Goal: Task Accomplishment & Management: Manage account settings

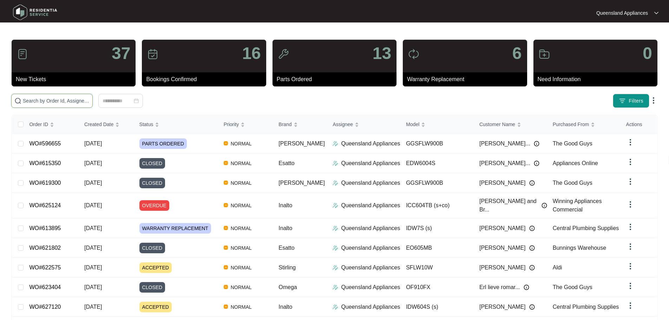
click at [52, 100] on input "text" at bounding box center [56, 101] width 67 height 8
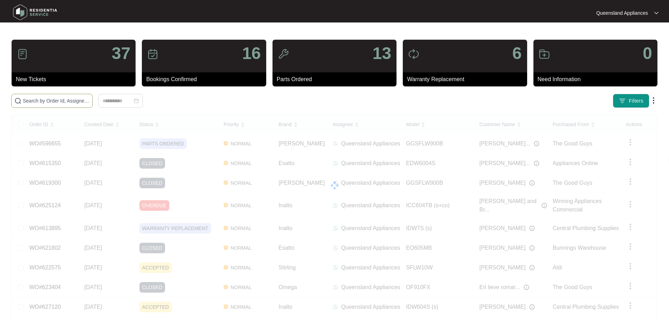
paste input "627120"
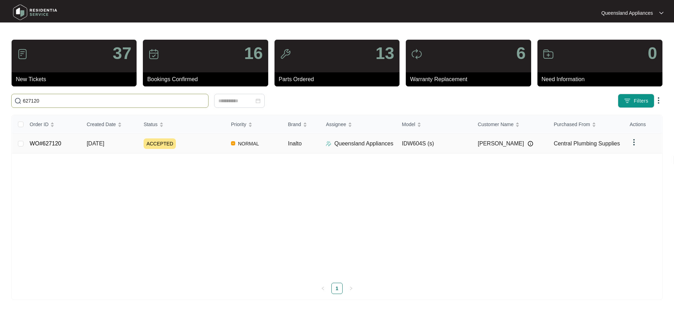
type input "627120"
click at [185, 146] on div "ACCEPTED" at bounding box center [185, 143] width 82 height 11
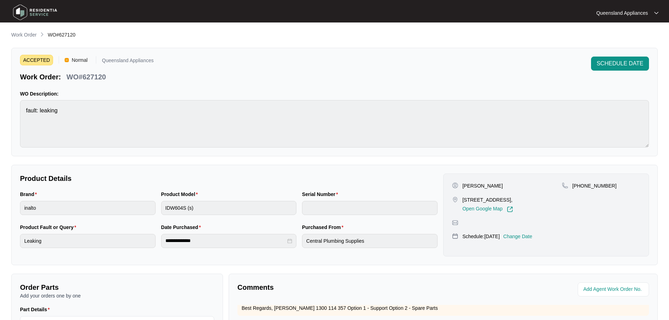
drag, startPoint x: 0, startPoint y: 18, endPoint x: 4, endPoint y: 26, distance: 9.0
click at [0, 19] on div "Queensland Appliances Queensland..." at bounding box center [334, 11] width 669 height 22
click at [10, 32] on main "**********" at bounding box center [334, 233] width 669 height 466
click at [11, 33] on link "Work Order" at bounding box center [24, 35] width 28 height 8
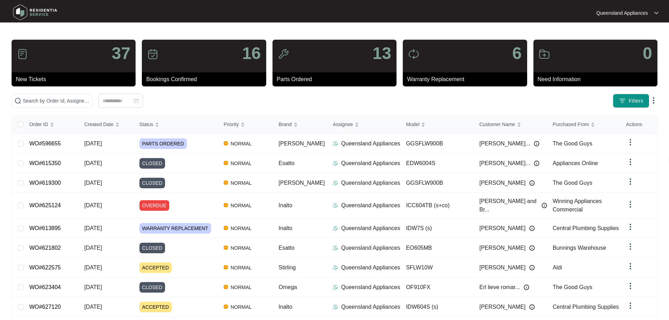
click at [48, 93] on div "37 New Tickets 16 Bookings Confirmed 13 Parts Ordered 6 Warranty Replacement 0 …" at bounding box center [334, 202] width 646 height 326
click at [51, 101] on input "text" at bounding box center [56, 101] width 67 height 8
paste input "625705"
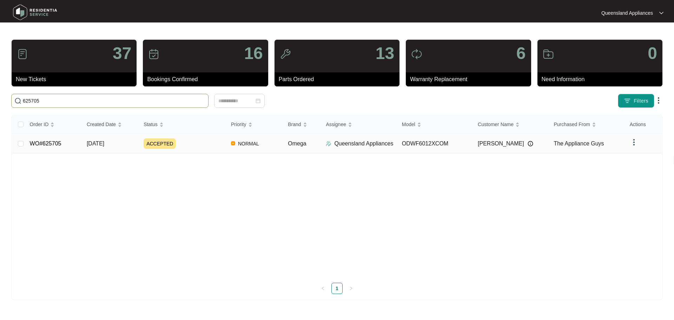
type input "625705"
click at [179, 146] on div "ACCEPTED" at bounding box center [185, 143] width 82 height 11
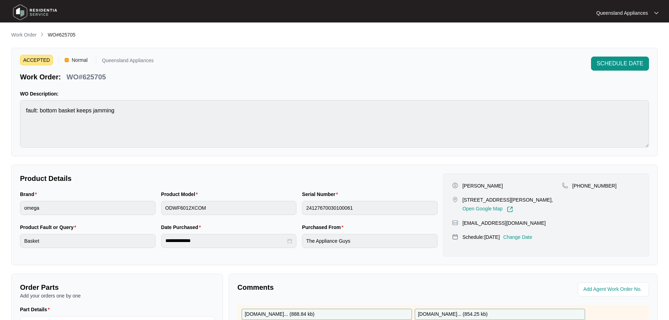
click at [33, 41] on div "**********" at bounding box center [334, 242] width 646 height 423
drag, startPoint x: 29, startPoint y: 35, endPoint x: 31, endPoint y: 39, distance: 3.9
click at [28, 35] on p "Work Order" at bounding box center [23, 34] width 25 height 7
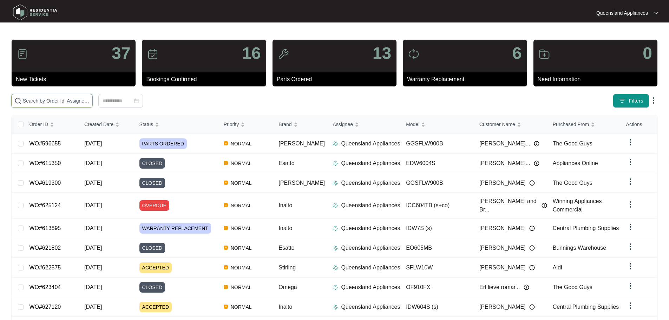
click at [67, 103] on input "text" at bounding box center [56, 101] width 67 height 8
paste input "622575"
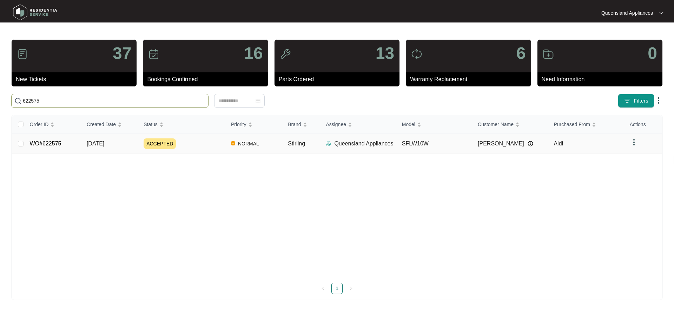
type input "622575"
click at [189, 144] on div "ACCEPTED" at bounding box center [185, 143] width 82 height 11
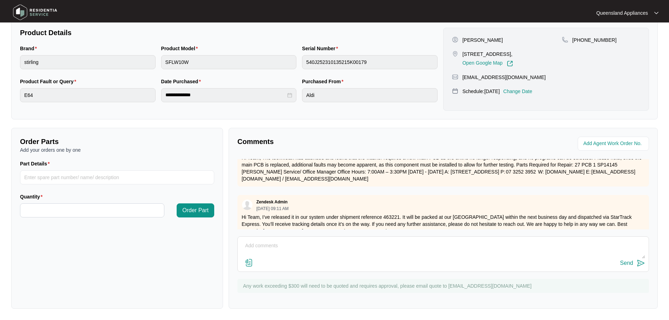
scroll to position [158, 0]
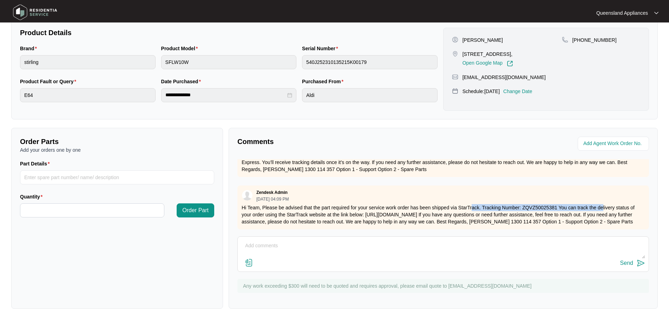
drag, startPoint x: 489, startPoint y: 203, endPoint x: 602, endPoint y: 198, distance: 112.8
click at [602, 204] on p "Hi Team, Please be advised that the part required for your service work order h…" at bounding box center [443, 214] width 403 height 21
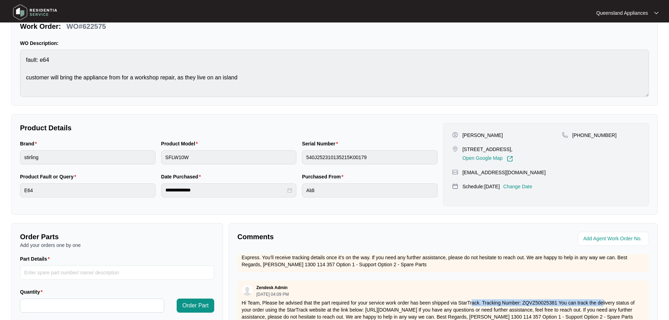
scroll to position [0, 0]
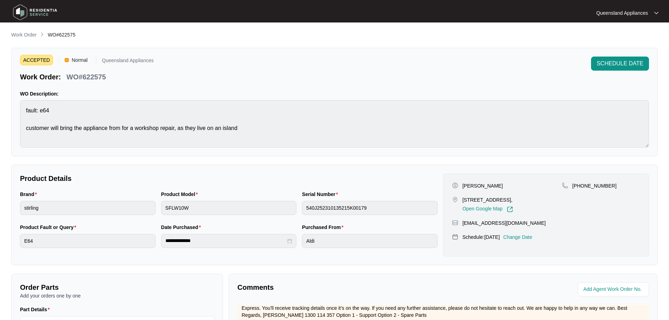
drag, startPoint x: 22, startPoint y: 34, endPoint x: 46, endPoint y: 32, distance: 24.4
click at [22, 34] on p "Work Order" at bounding box center [23, 34] width 25 height 7
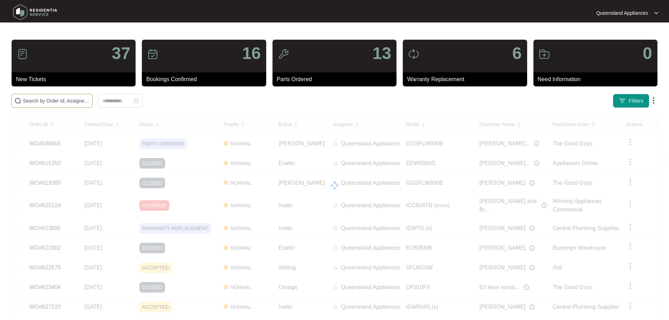
click at [41, 98] on input "text" at bounding box center [56, 101] width 67 height 8
paste input "613895"
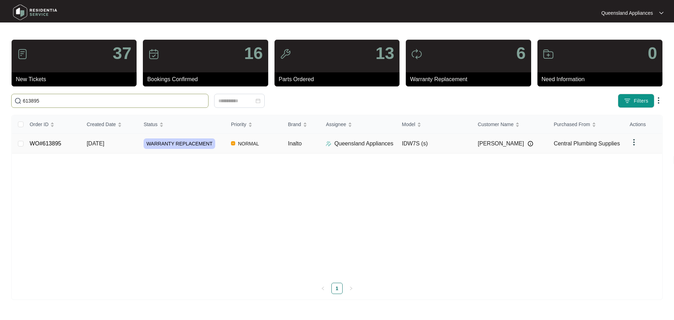
type input "613895"
click at [193, 149] on td "WARRANTY REPLACEMENT" at bounding box center [181, 144] width 87 height 20
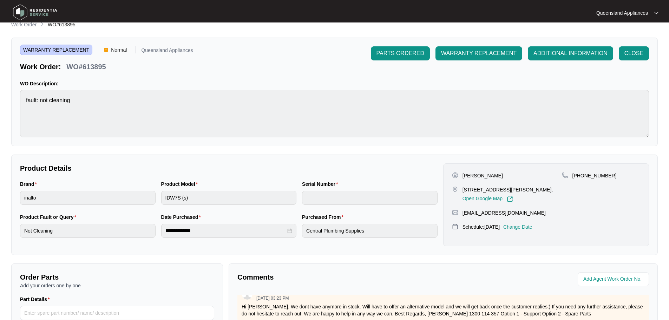
scroll to position [6, 0]
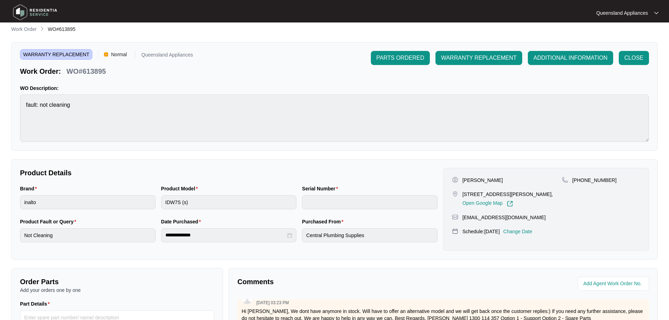
click at [28, 33] on link "Work Order" at bounding box center [24, 30] width 28 height 8
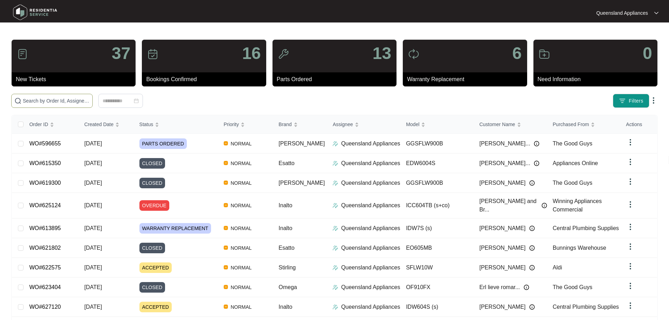
click at [67, 105] on span at bounding box center [51, 101] width 81 height 14
paste input "607406"
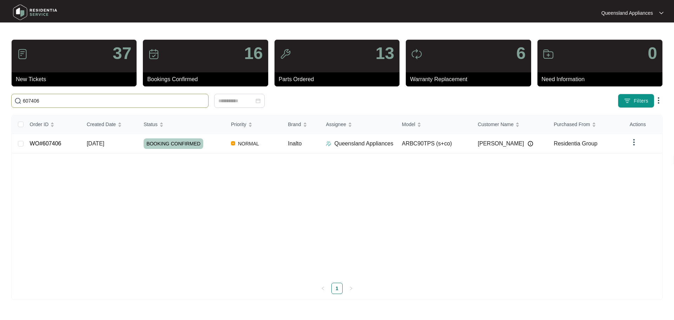
type input "607406"
drag, startPoint x: 215, startPoint y: 151, endPoint x: 215, endPoint y: 147, distance: 4.2
click at [215, 147] on td "BOOKING CONFIRMED" at bounding box center [181, 144] width 87 height 20
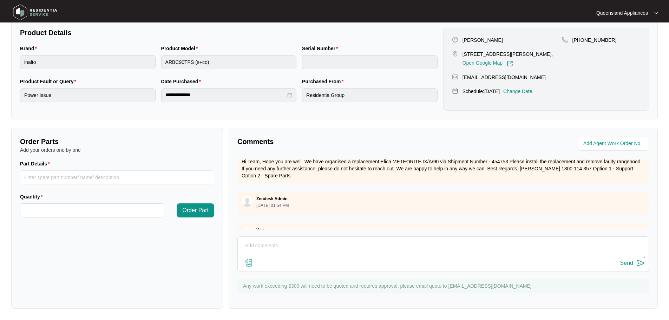
scroll to position [222, 0]
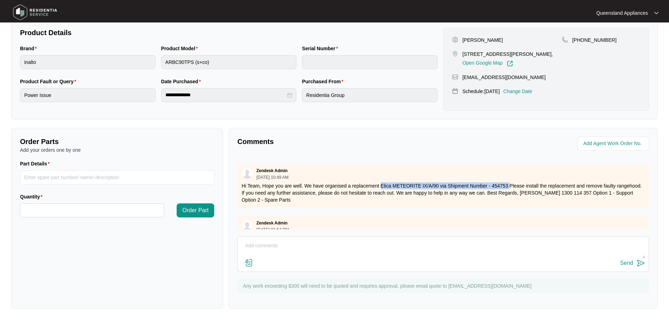
drag, startPoint x: 381, startPoint y: 184, endPoint x: 509, endPoint y: 186, distance: 128.5
click at [509, 186] on p "Hi Team, Hope you are well. We have organised a replacement Elica METEORITE IX/…" at bounding box center [443, 192] width 403 height 21
copy p "Elica METEORITE IX/A/90 via Shipment Number - 454753"
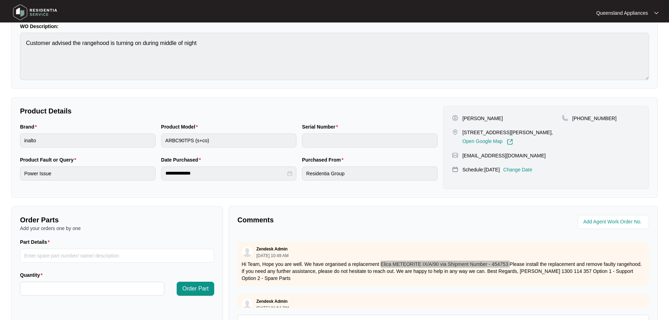
scroll to position [0, 0]
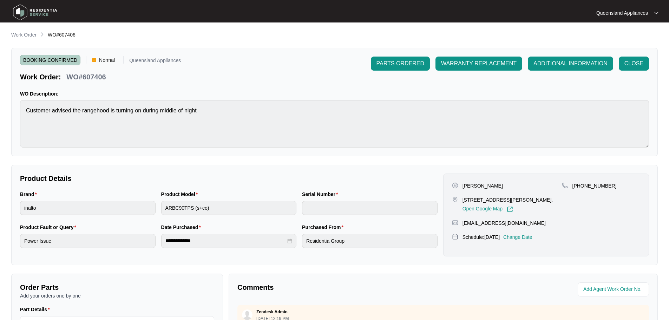
drag, startPoint x: 32, startPoint y: 32, endPoint x: 41, endPoint y: 39, distance: 11.9
click at [31, 32] on p "Work Order" at bounding box center [23, 34] width 25 height 7
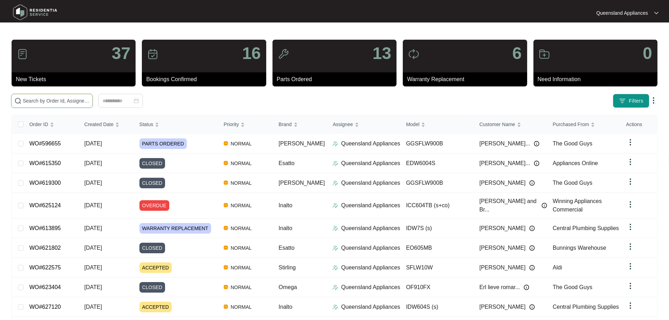
click at [93, 97] on span at bounding box center [51, 101] width 81 height 14
paste input "625084"
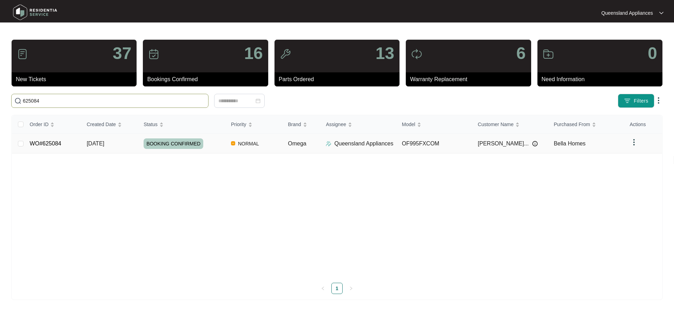
type input "625084"
click at [204, 139] on div "BOOKING CONFIRMED" at bounding box center [185, 143] width 82 height 11
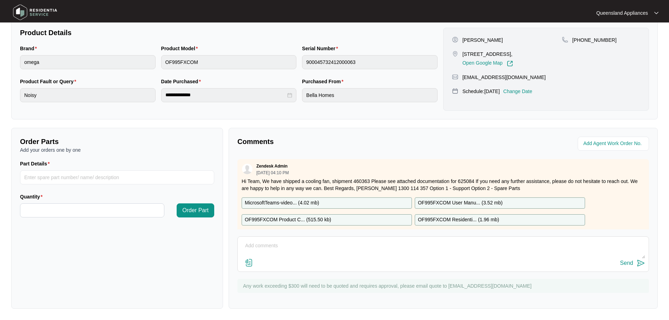
scroll to position [64, 0]
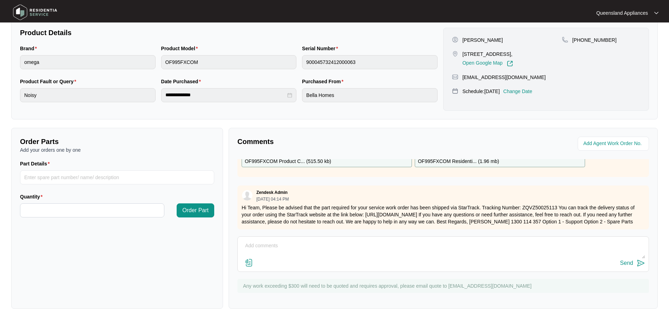
click at [533, 204] on p "Hi Team, Please be advised that the part required for your service work order h…" at bounding box center [443, 214] width 403 height 21
copy p "ZQVZ50025113"
click at [300, 204] on p "Hi Team, Please be advised that the part required for your service work order h…" at bounding box center [443, 214] width 403 height 21
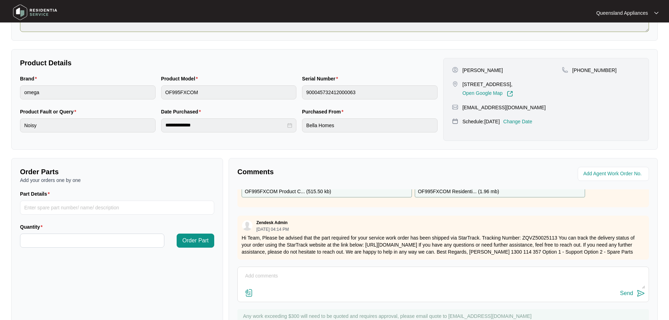
scroll to position [0, 0]
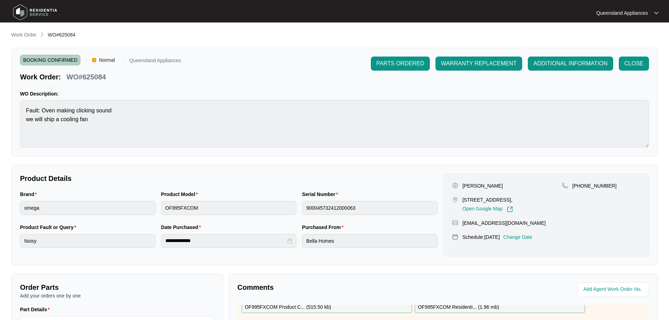
click at [16, 31] on main "**********" at bounding box center [334, 233] width 669 height 466
click at [17, 34] on p "Work Order" at bounding box center [23, 34] width 25 height 7
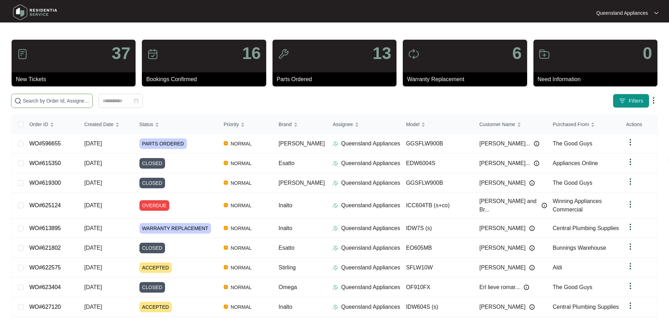
click at [90, 97] on span at bounding box center [51, 101] width 81 height 14
paste input "615704"
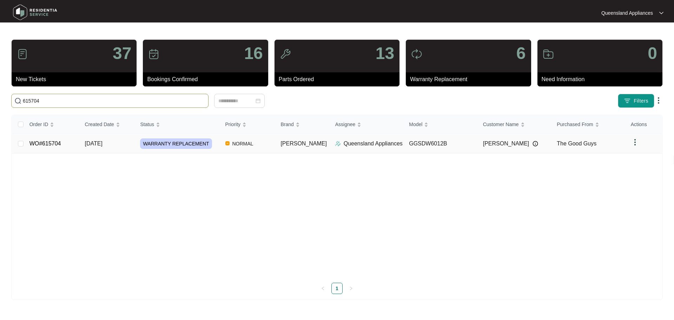
type input "615704"
click at [196, 150] on td "WARRANTY REPLACEMENT" at bounding box center [176, 144] width 85 height 20
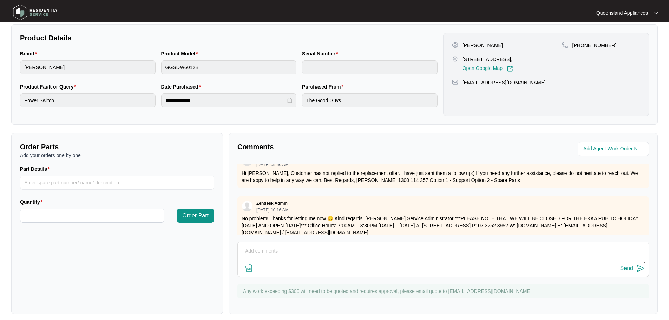
scroll to position [325, 0]
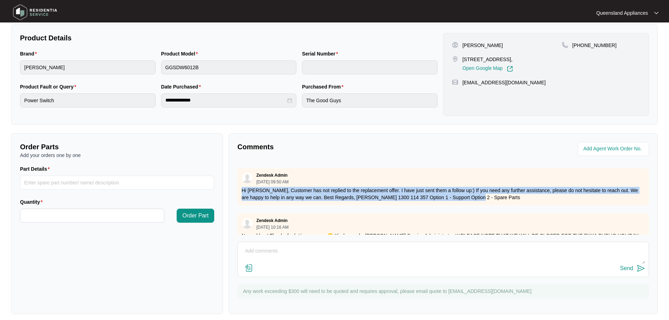
drag, startPoint x: 466, startPoint y: 206, endPoint x: 241, endPoint y: 193, distance: 225.4
click at [241, 193] on div "Zendesk Admin [DATE] 09:50 AM Hi [PERSON_NAME], Customer has not replied to the…" at bounding box center [442, 186] width 411 height 37
copy p "Hi [PERSON_NAME], Customer has not replied to the replacement offer. I have jus…"
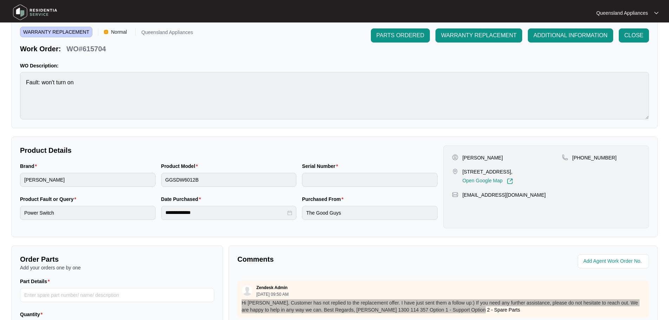
scroll to position [0, 0]
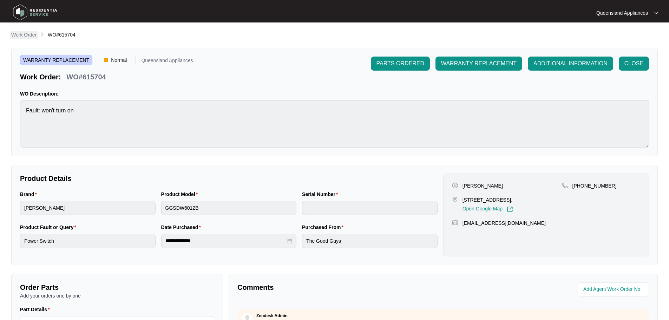
click at [28, 37] on p "Work Order" at bounding box center [23, 34] width 25 height 7
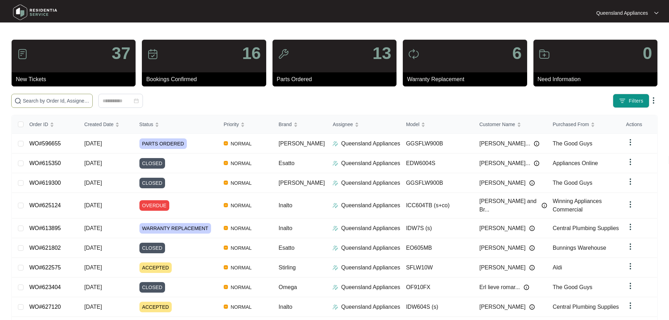
click at [90, 98] on input "text" at bounding box center [56, 101] width 67 height 8
paste input "604054"
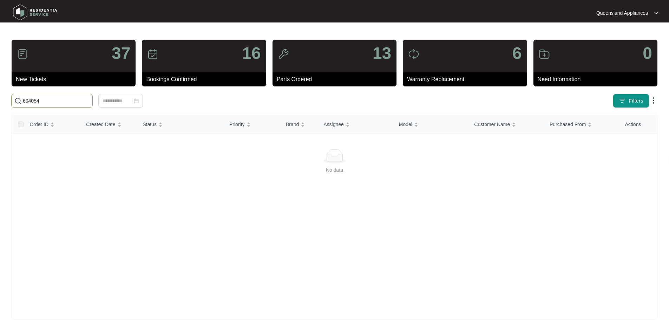
click at [198, 151] on div at bounding box center [334, 156] width 628 height 14
click at [71, 97] on input "604054" at bounding box center [56, 101] width 67 height 8
drag, startPoint x: 45, startPoint y: 101, endPoint x: 0, endPoint y: 100, distance: 45.3
click at [0, 99] on main "37 New Tickets 16 Bookings Confirmed 13 Parts Ordered 6 Warranty Replacement 0 …" at bounding box center [334, 165] width 669 height 330
paste input "28036"
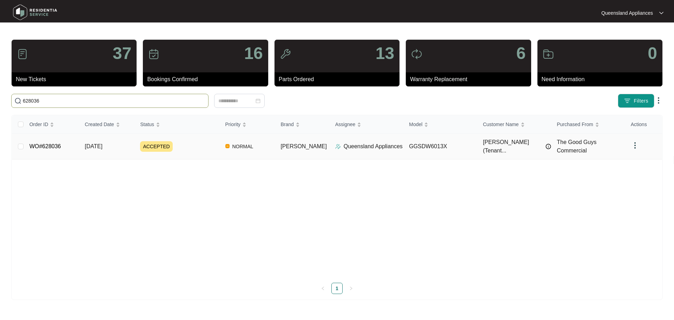
type input "628036"
click at [210, 151] on td "ACCEPTED" at bounding box center [176, 147] width 85 height 26
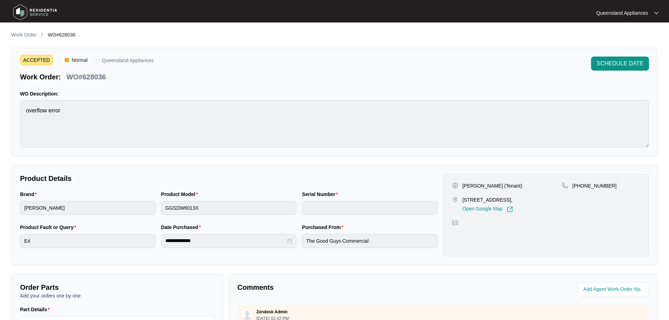
click at [32, 26] on main "**********" at bounding box center [334, 233] width 669 height 466
click at [31, 30] on main "**********" at bounding box center [334, 233] width 669 height 466
click at [31, 33] on p "Work Order" at bounding box center [23, 34] width 25 height 7
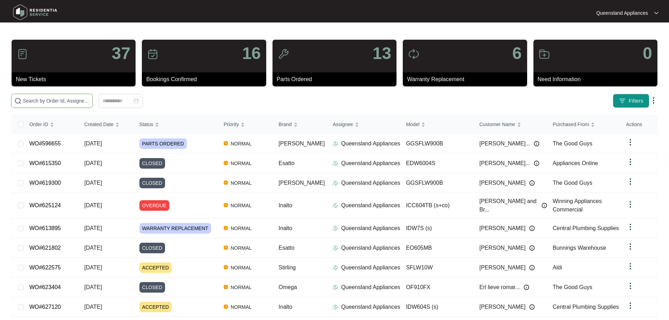
click at [77, 104] on input "text" at bounding box center [56, 101] width 67 height 8
paste input "627929"
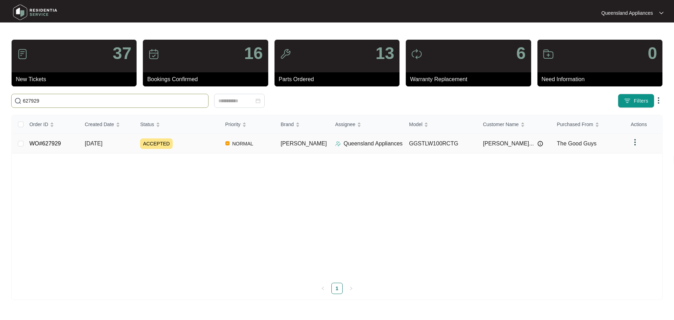
type input "627929"
click at [197, 147] on div "ACCEPTED" at bounding box center [179, 143] width 79 height 11
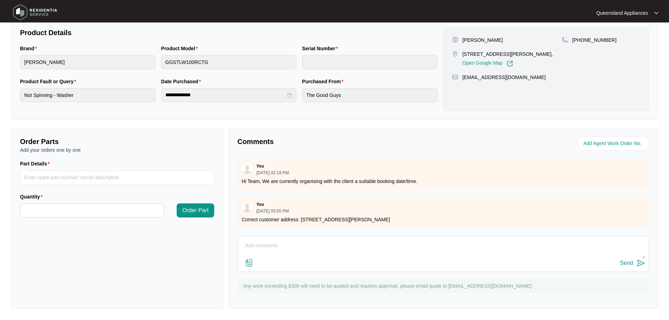
scroll to position [3, 0]
click at [306, 250] on textarea at bounding box center [443, 249] width 404 height 18
type textarea "h"
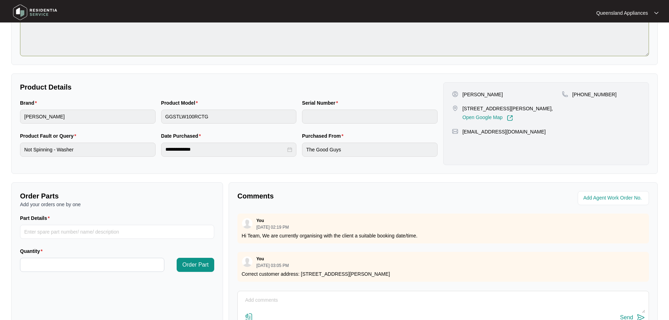
scroll to position [0, 0]
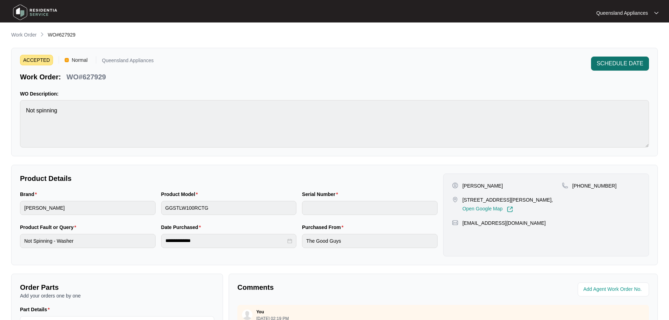
click at [605, 67] on span "SCHEDULE DATE" at bounding box center [620, 63] width 47 height 8
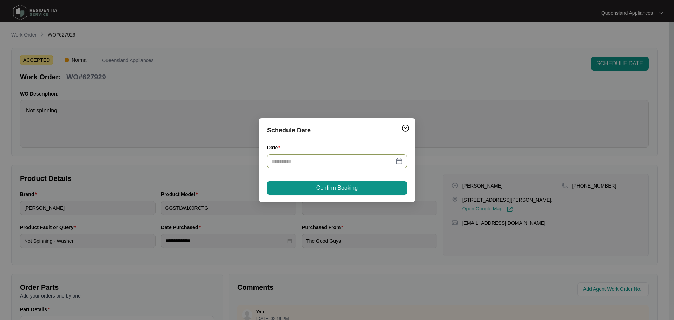
click at [348, 158] on input "Date" at bounding box center [332, 161] width 123 height 8
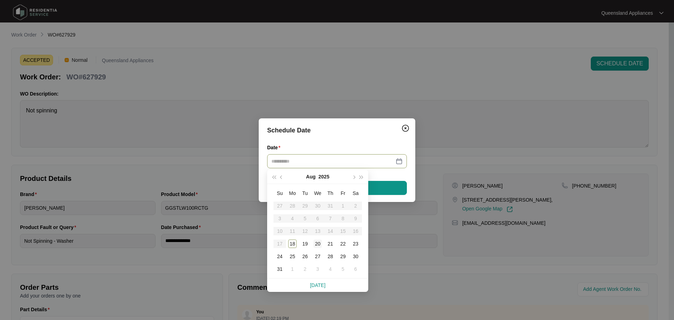
type input "**********"
click at [316, 245] on div "20" at bounding box center [318, 243] width 8 height 8
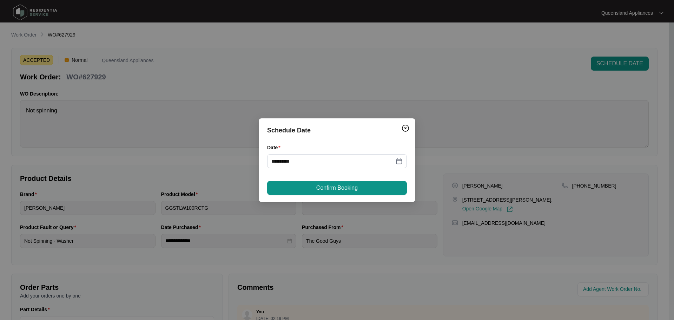
click at [321, 196] on div "**********" at bounding box center [337, 160] width 157 height 84
click at [319, 190] on span "Confirm Booking" at bounding box center [336, 188] width 41 height 8
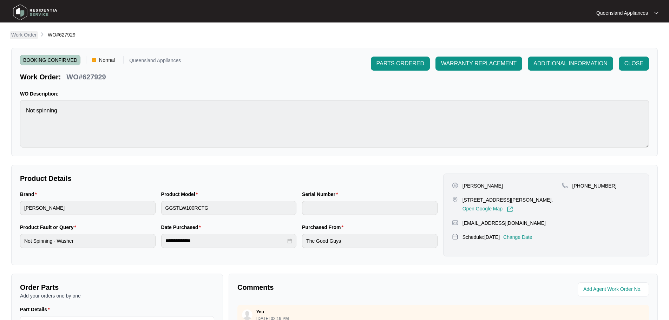
drag, startPoint x: 11, startPoint y: 26, endPoint x: 11, endPoint y: 32, distance: 5.6
click at [11, 31] on main "**********" at bounding box center [334, 233] width 669 height 466
drag, startPoint x: 12, startPoint y: 33, endPoint x: 17, endPoint y: 37, distance: 6.0
click at [12, 33] on p "Work Order" at bounding box center [23, 34] width 25 height 7
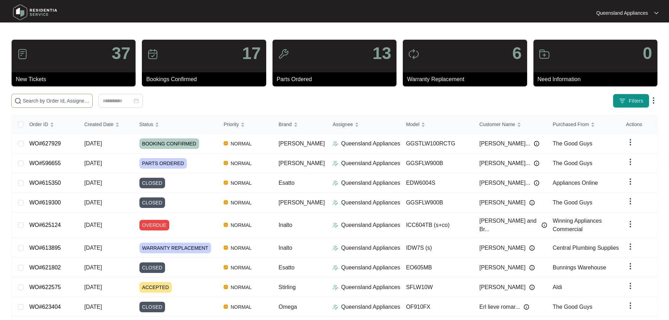
click at [90, 101] on input "text" at bounding box center [56, 101] width 67 height 8
paste input "627878"
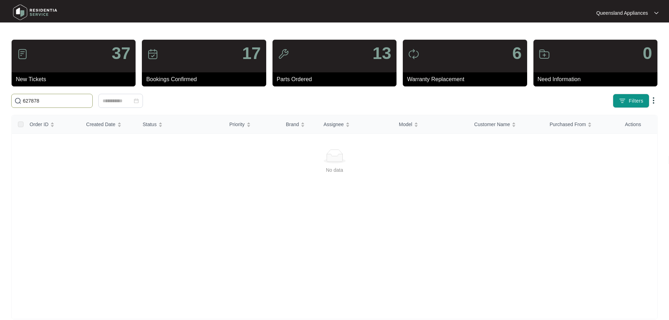
drag, startPoint x: 35, startPoint y: 98, endPoint x: 0, endPoint y: 91, distance: 35.9
click at [0, 90] on main "37 New Tickets 17 Bookings Confirmed 13 Parts Ordered 6 Warranty Replacement 0 …" at bounding box center [334, 165] width 669 height 330
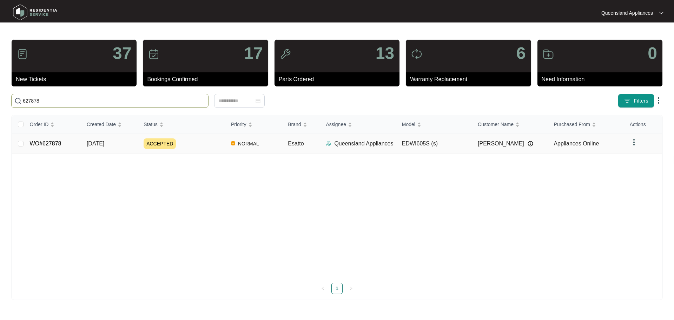
type input "627878"
click at [160, 143] on span "ACCEPTED" at bounding box center [160, 143] width 32 height 11
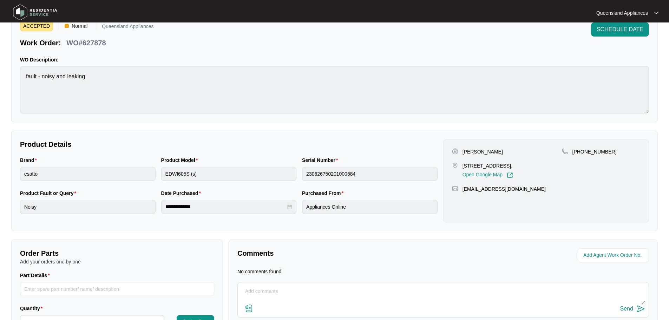
scroll to position [80, 0]
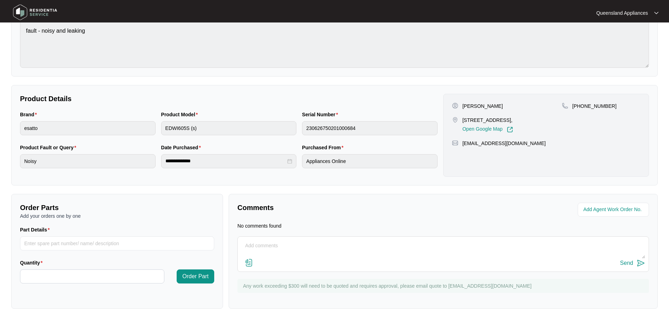
click at [328, 246] on textarea at bounding box center [443, 249] width 404 height 18
type textarea "Hi Team, We are currently organising a suitable date/time to book this service …"
click at [629, 263] on div "Send" at bounding box center [626, 263] width 13 height 6
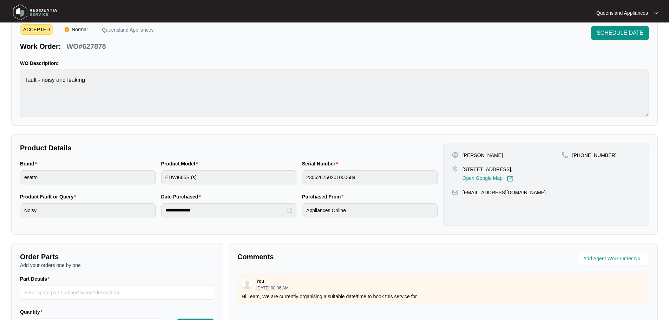
scroll to position [0, 0]
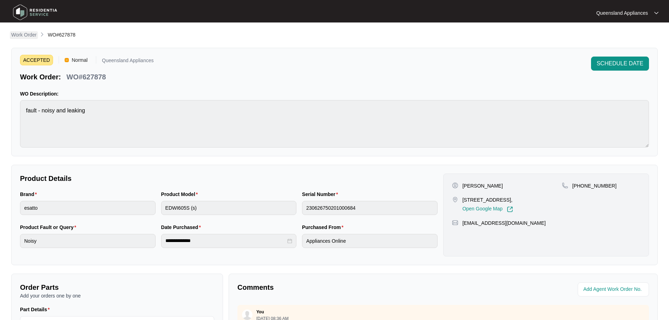
click at [17, 32] on p "Work Order" at bounding box center [23, 34] width 25 height 7
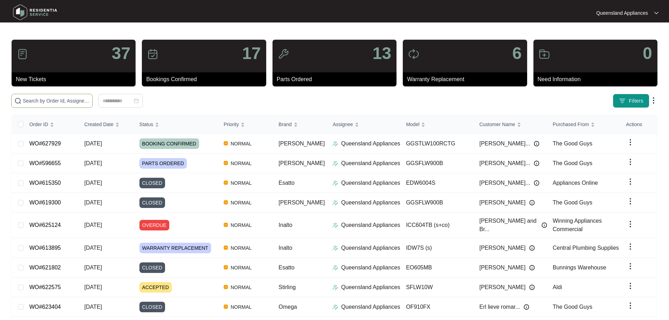
click at [80, 97] on input "text" at bounding box center [56, 101] width 67 height 8
paste input "627722"
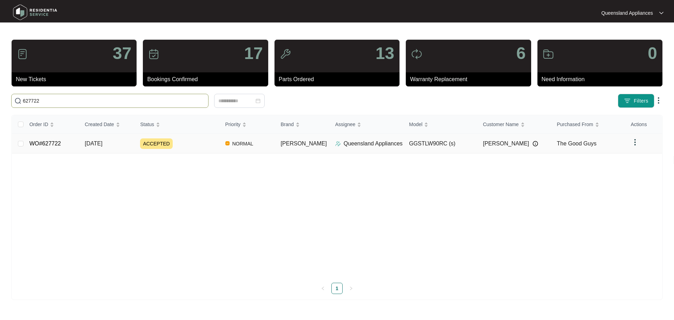
type input "627722"
click at [215, 145] on div "ACCEPTED" at bounding box center [179, 143] width 79 height 11
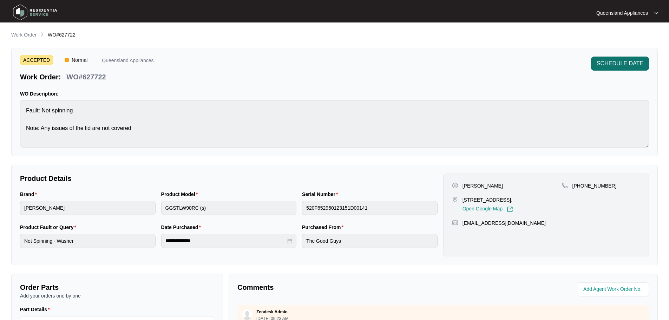
click at [601, 66] on span "SCHEDULE DATE" at bounding box center [620, 63] width 47 height 8
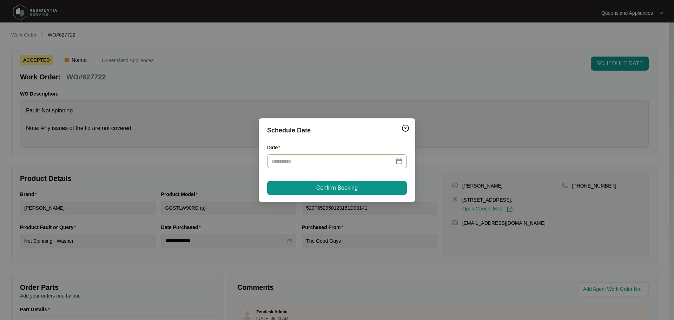
drag, startPoint x: 387, startPoint y: 160, endPoint x: 371, endPoint y: 174, distance: 21.1
click at [386, 160] on input "Date" at bounding box center [332, 161] width 123 height 8
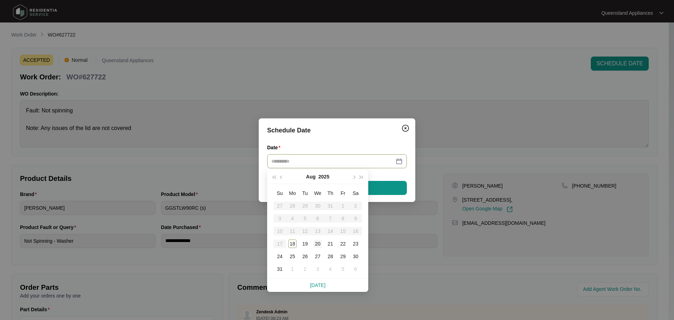
type input "**********"
click at [317, 244] on div "20" at bounding box center [318, 243] width 8 height 8
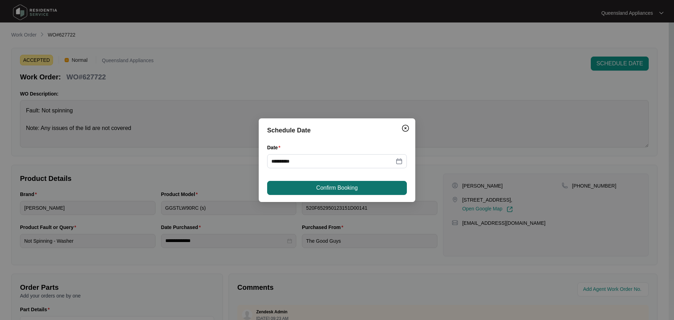
click at [312, 189] on button "Confirm Booking" at bounding box center [337, 188] width 140 height 14
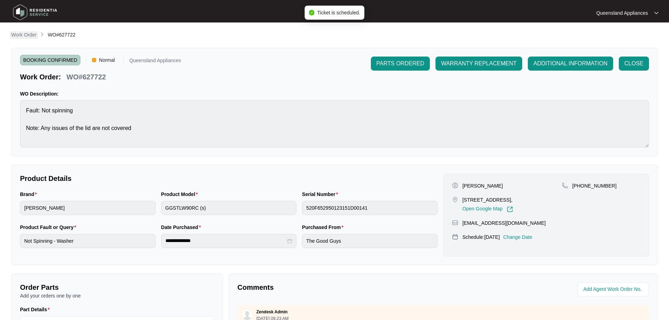
click at [26, 38] on p "Work Order" at bounding box center [23, 34] width 25 height 7
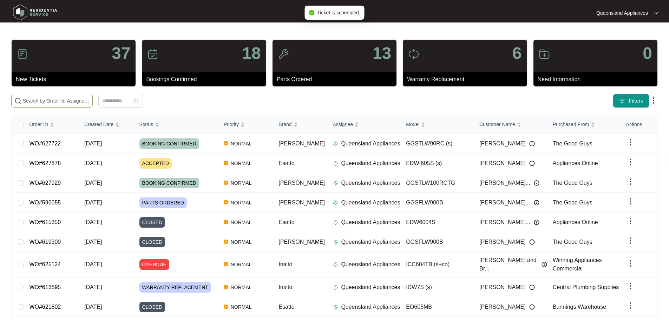
click at [68, 97] on span at bounding box center [51, 101] width 81 height 14
paste input "627261"
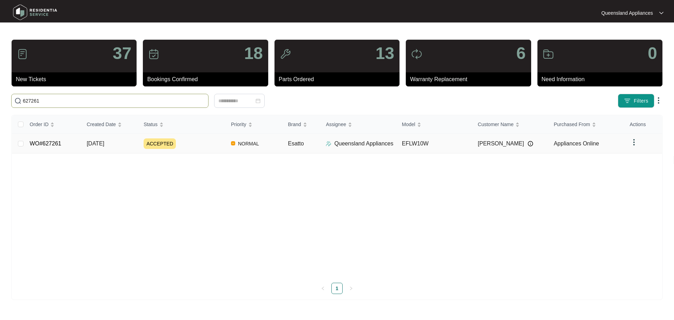
type input "627261"
click at [126, 146] on td "[DATE]" at bounding box center [109, 144] width 57 height 20
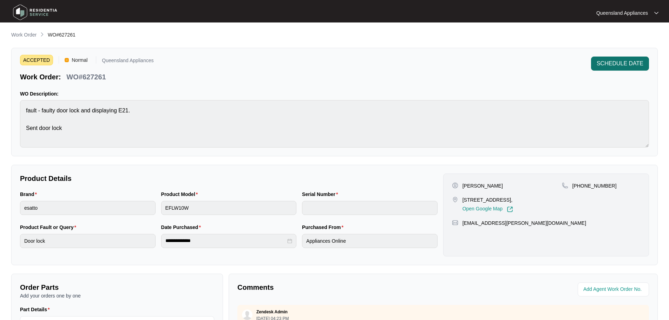
click at [599, 67] on button "SCHEDULE DATE" at bounding box center [620, 64] width 58 height 14
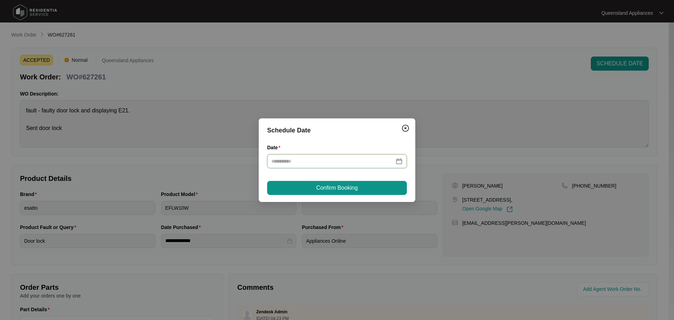
click at [358, 157] on input "Date" at bounding box center [332, 161] width 123 height 8
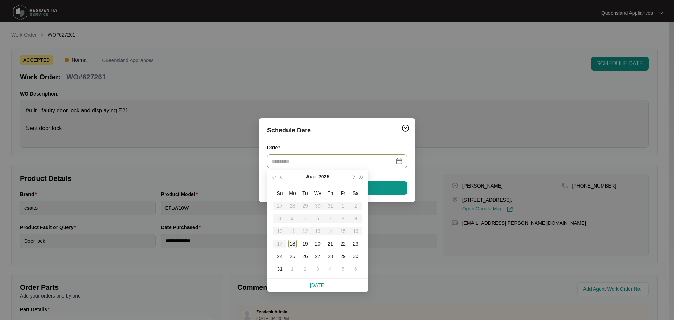
type input "**********"
drag, startPoint x: 291, startPoint y: 244, endPoint x: 299, endPoint y: 195, distance: 49.0
click at [292, 243] on div "18" at bounding box center [292, 243] width 8 height 8
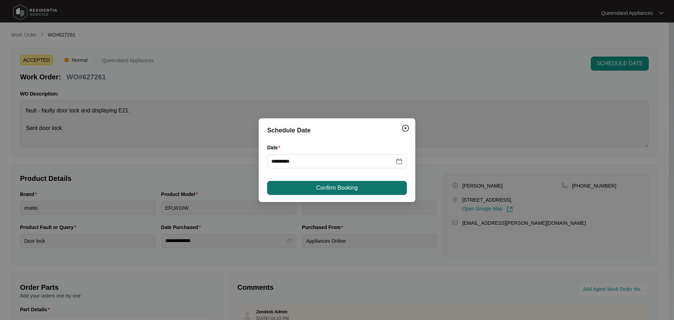
click at [301, 189] on button "Confirm Booking" at bounding box center [337, 188] width 140 height 14
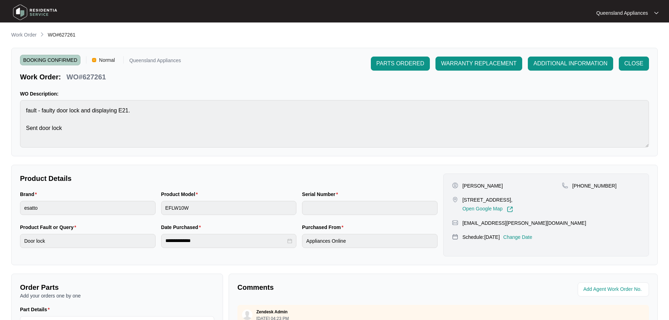
drag, startPoint x: 34, startPoint y: 35, endPoint x: 37, endPoint y: 38, distance: 4.2
click at [34, 35] on p "Work Order" at bounding box center [23, 34] width 25 height 7
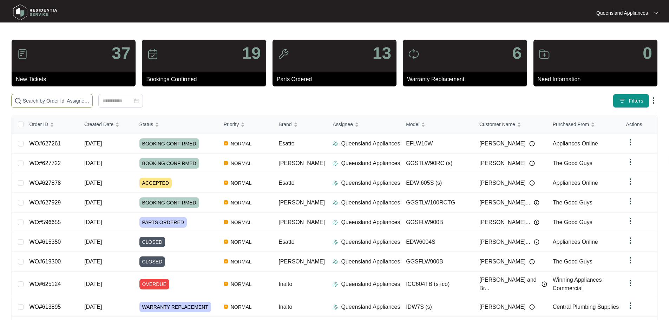
click at [82, 104] on span at bounding box center [51, 101] width 81 height 14
paste input "627137"
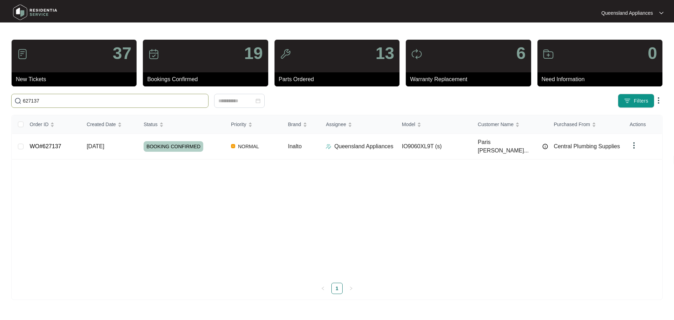
drag, startPoint x: 147, startPoint y: 98, endPoint x: 0, endPoint y: 95, distance: 147.5
click at [0, 95] on main "37 New Tickets 19 Bookings Confirmed 13 Parts Ordered 6 Warranty Replacement 0 …" at bounding box center [337, 160] width 674 height 320
paste input "093"
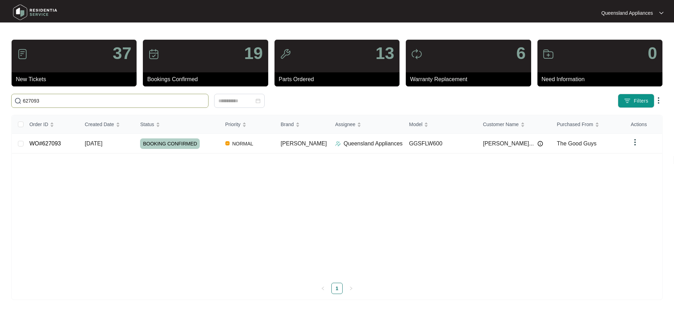
drag, startPoint x: 60, startPoint y: 99, endPoint x: 9, endPoint y: 95, distance: 51.1
click at [0, 92] on main "37 New Tickets 19 Bookings Confirmed 13 Parts Ordered 6 Warranty Replacement 0 …" at bounding box center [337, 160] width 674 height 320
paste input "6902"
type input "626902"
drag, startPoint x: 165, startPoint y: 135, endPoint x: 177, endPoint y: 141, distance: 13.0
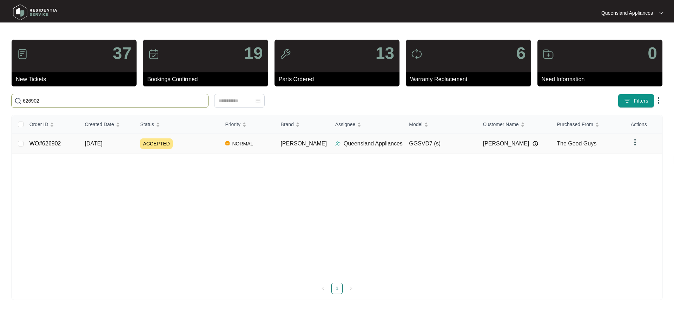
click at [172, 139] on td "ACCEPTED" at bounding box center [176, 144] width 85 height 20
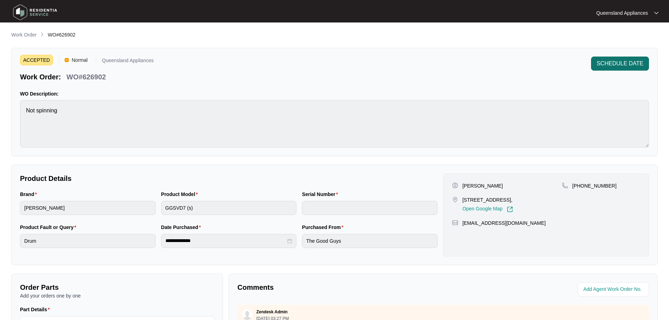
click at [632, 57] on div "ACCEPTED Normal Queensland Appliances Work Order: WO#626902 SCHEDULE DATE WO De…" at bounding box center [334, 102] width 646 height 108
click at [635, 60] on span "SCHEDULE DATE" at bounding box center [620, 63] width 47 height 8
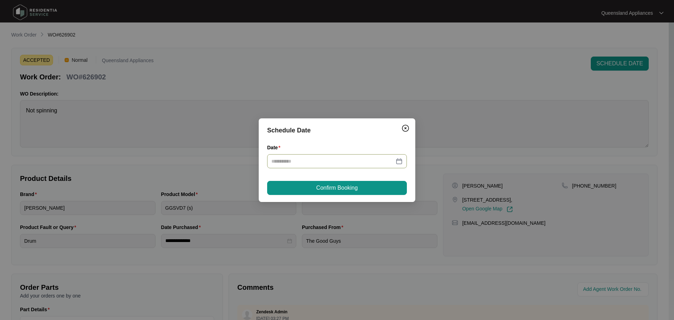
click at [373, 166] on div at bounding box center [337, 161] width 140 height 14
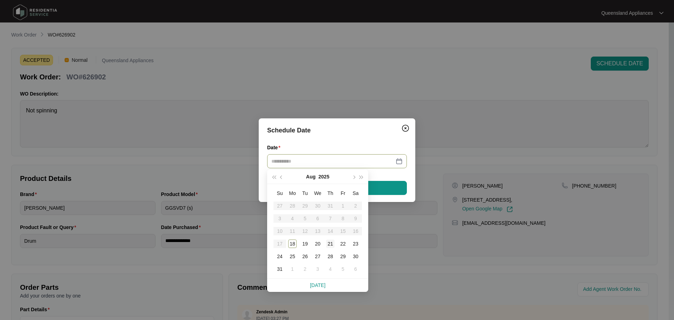
type input "**********"
drag, startPoint x: 331, startPoint y: 245, endPoint x: 301, endPoint y: 198, distance: 56.4
click at [329, 241] on div "21" at bounding box center [330, 243] width 8 height 8
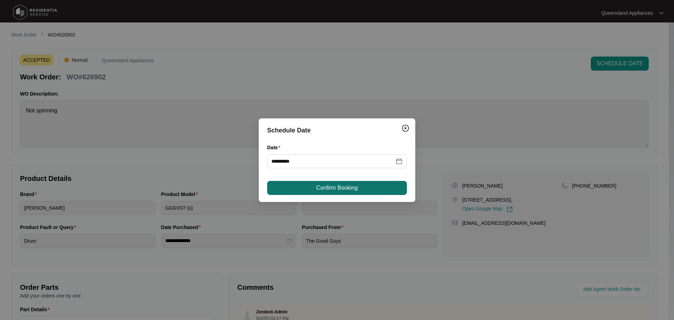
click at [296, 186] on button "Confirm Booking" at bounding box center [337, 188] width 140 height 14
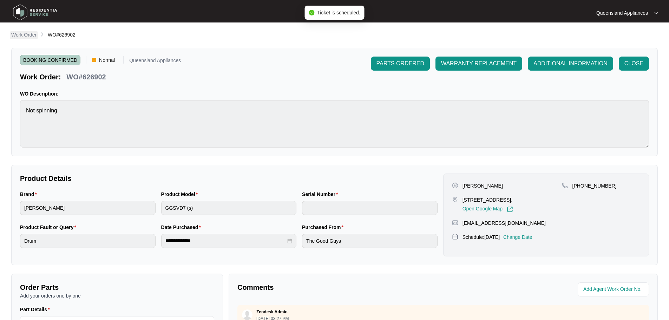
click at [31, 36] on p "Work Order" at bounding box center [23, 34] width 25 height 7
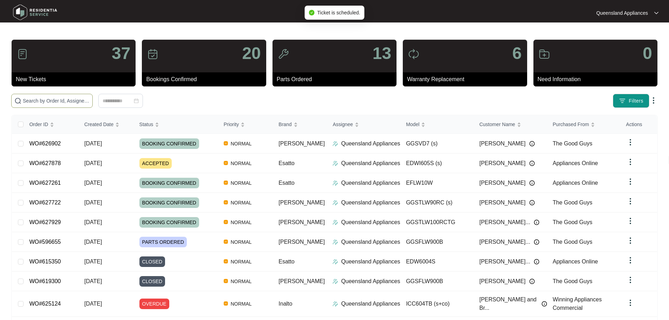
click at [45, 98] on input "text" at bounding box center [56, 101] width 67 height 8
paste input "626742"
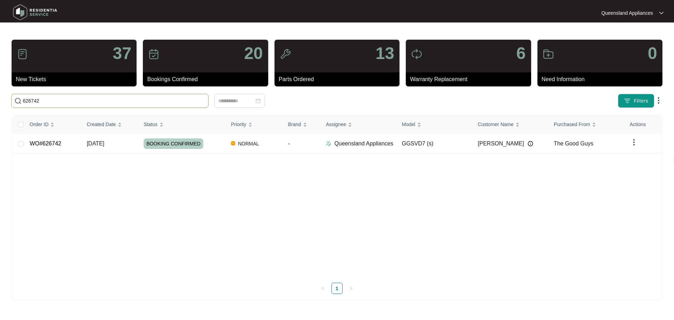
click at [141, 98] on input "626742" at bounding box center [114, 101] width 183 height 8
paste input "626671"
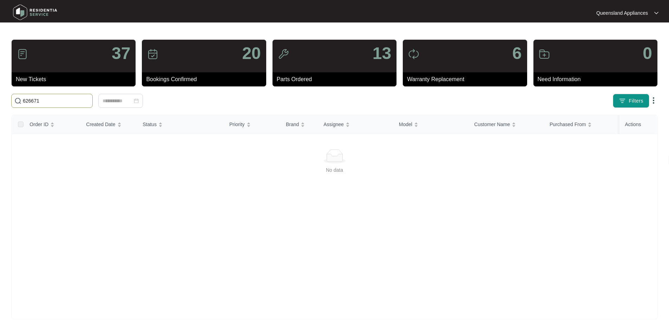
drag, startPoint x: 35, startPoint y: 99, endPoint x: 0, endPoint y: 98, distance: 35.1
click at [10, 99] on div "626671" at bounding box center [148, 101] width 281 height 14
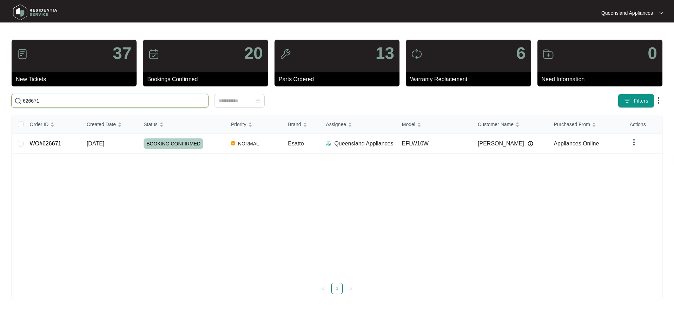
click at [58, 103] on input "626671" at bounding box center [114, 101] width 183 height 8
paste input "125"
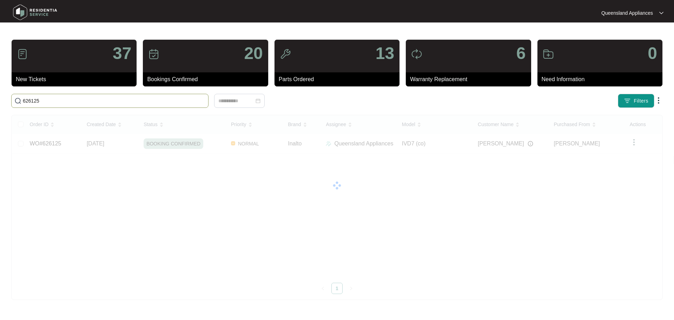
drag, startPoint x: 65, startPoint y: 102, endPoint x: 19, endPoint y: 98, distance: 46.2
click at [0, 89] on main "37 New Tickets 20 Bookings Confirmed 13 Parts Ordered 6 Warranty Replacement 0 …" at bounding box center [337, 160] width 674 height 320
paste input "5897"
click at [59, 106] on span "625897" at bounding box center [109, 101] width 197 height 14
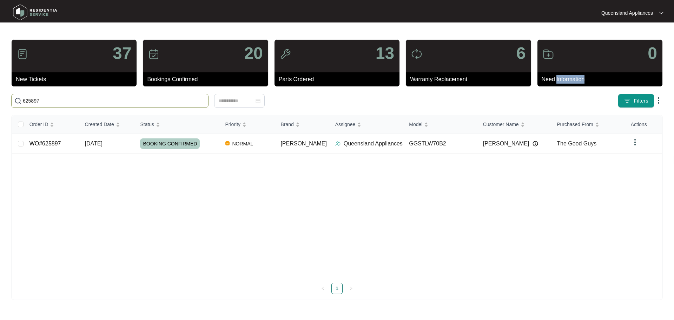
click at [58, 106] on span "625897" at bounding box center [109, 101] width 197 height 14
click at [58, 99] on input "625897" at bounding box center [114, 101] width 183 height 8
paste input "09"
type input "625809"
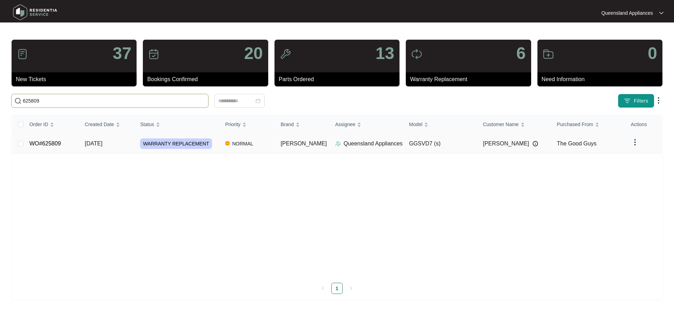
click at [219, 147] on div "WARRANTY REPLACEMENT" at bounding box center [179, 143] width 79 height 11
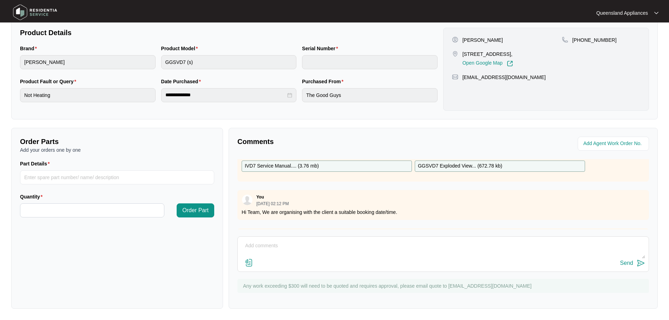
scroll to position [57, 0]
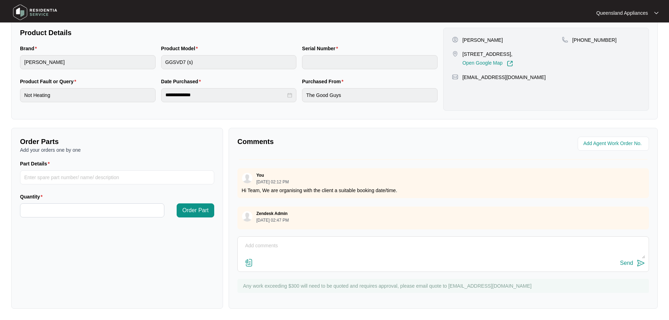
click at [288, 220] on div "Zendesk Admin [DATE] 02:47 PM" at bounding box center [442, 217] width 411 height 23
click at [393, 249] on textarea at bounding box center [443, 249] width 404 height 18
type textarea "Hi Team, This is scheduled for [DATE] - Confirmed by the client."
click at [624, 262] on div "Send" at bounding box center [626, 263] width 13 height 6
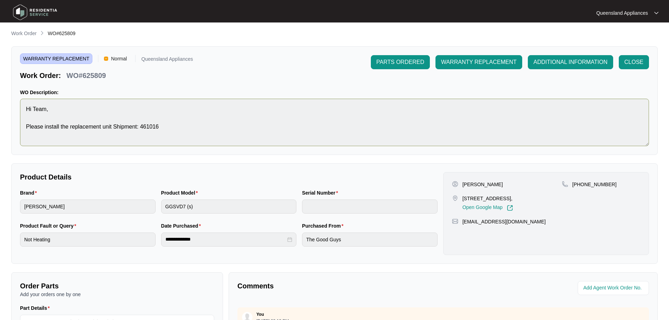
scroll to position [0, 0]
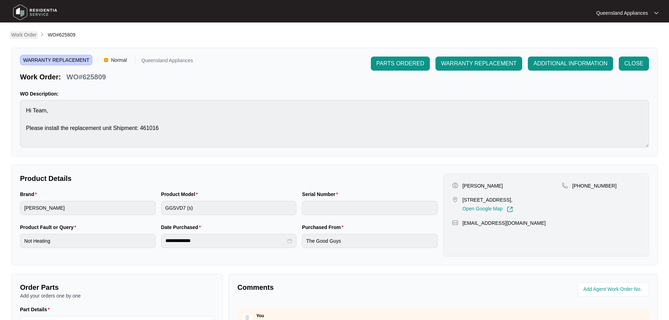
drag, startPoint x: 21, startPoint y: 33, endPoint x: 27, endPoint y: 38, distance: 8.0
click at [20, 34] on p "Work Order" at bounding box center [23, 34] width 25 height 7
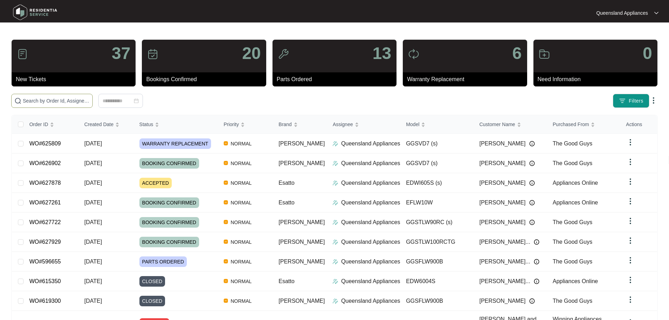
click at [90, 102] on input "text" at bounding box center [56, 101] width 67 height 8
paste input "625807"
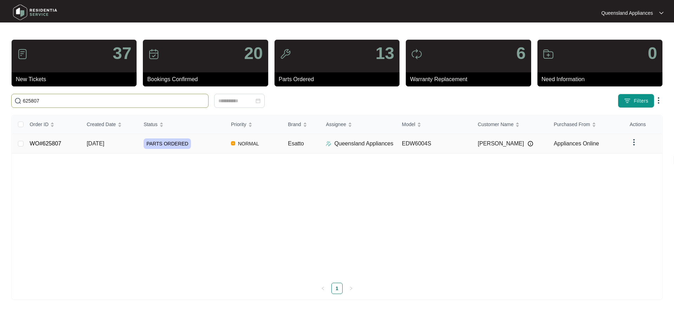
type input "625807"
click at [209, 144] on div "PARTS ORDERED" at bounding box center [185, 143] width 82 height 11
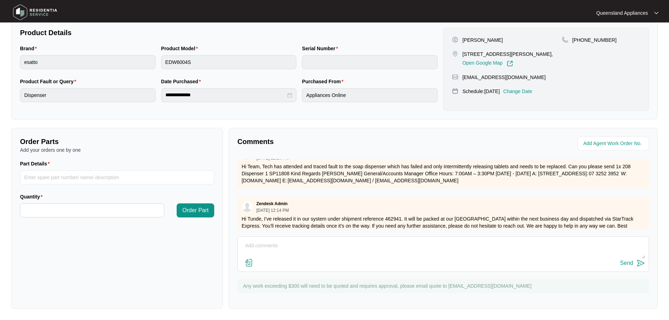
scroll to position [190, 0]
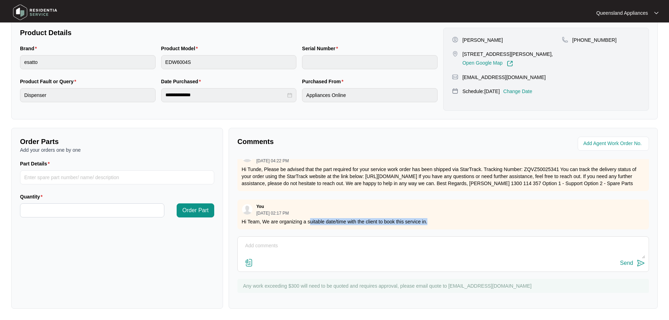
drag, startPoint x: 309, startPoint y: 214, endPoint x: 495, endPoint y: 221, distance: 185.5
click at [495, 221] on div "You [DATE] 02:17 PM Hi Team, We are organizing a suitable date/time with the cl…" at bounding box center [442, 214] width 411 height 30
click at [285, 241] on textarea at bounding box center [443, 249] width 404 height 18
type textarea "Hi Team, This service is booked for [DATE]. Confirmed by the client"
click at [635, 262] on button "Send" at bounding box center [632, 262] width 25 height 9
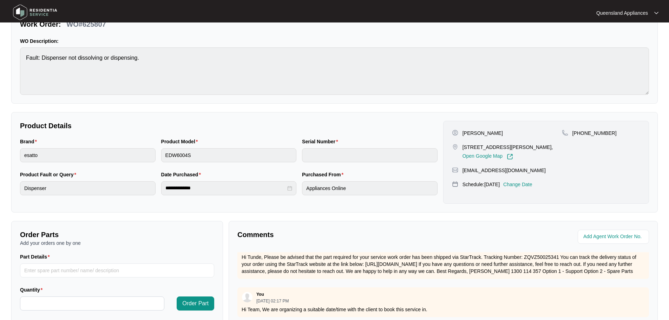
scroll to position [0, 0]
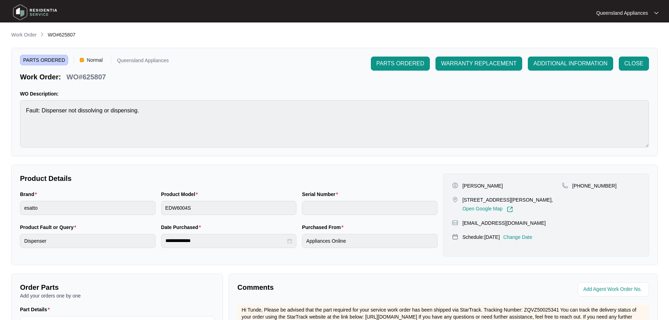
click at [26, 40] on div "**********" at bounding box center [334, 242] width 646 height 423
click at [24, 33] on p "Work Order" at bounding box center [23, 34] width 25 height 7
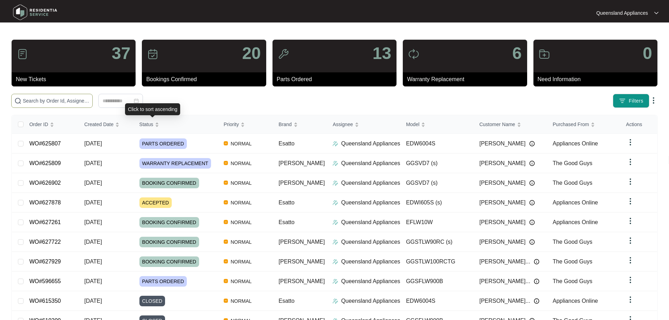
click at [90, 103] on input "text" at bounding box center [56, 101] width 67 height 8
paste input "625535"
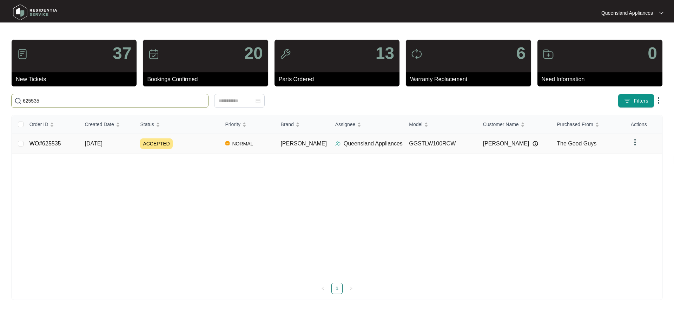
type input "625535"
click at [212, 151] on td "ACCEPTED" at bounding box center [176, 144] width 85 height 20
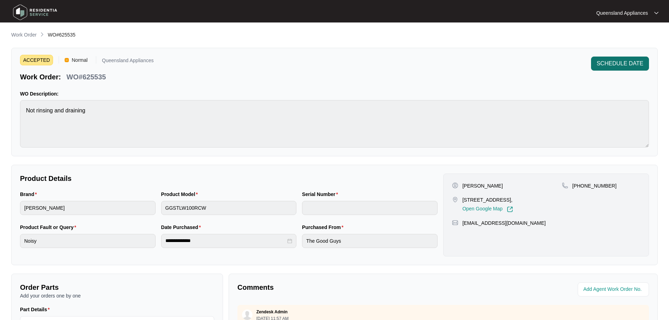
click at [620, 59] on button "SCHEDULE DATE" at bounding box center [620, 64] width 58 height 14
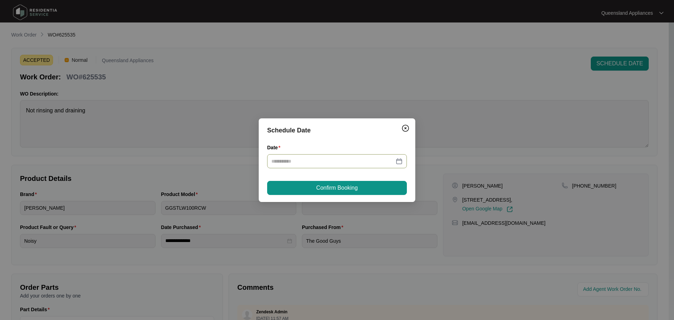
click at [378, 158] on input "Date" at bounding box center [332, 161] width 123 height 8
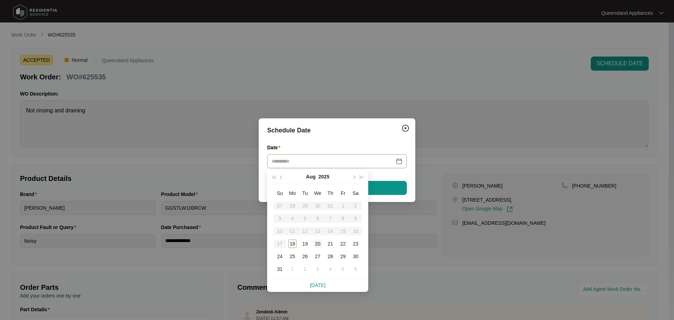
type input "**********"
drag, startPoint x: 316, startPoint y: 240, endPoint x: 322, endPoint y: 204, distance: 36.3
click at [317, 238] on td "20" at bounding box center [317, 243] width 13 height 13
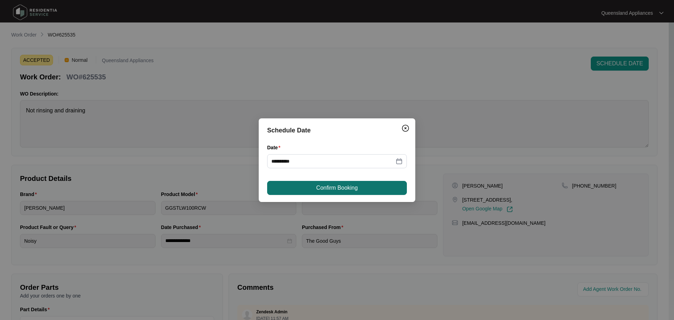
click at [322, 186] on span "Confirm Booking" at bounding box center [336, 188] width 41 height 8
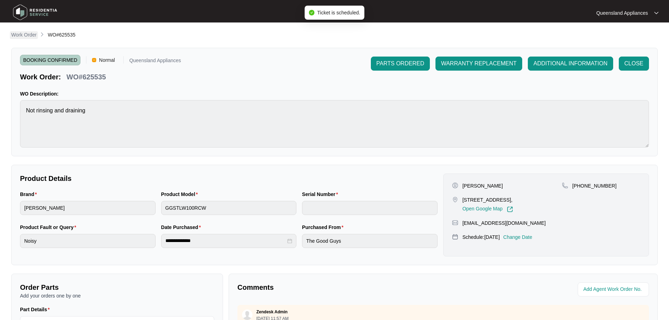
drag, startPoint x: 6, startPoint y: 29, endPoint x: 12, endPoint y: 35, distance: 9.0
click at [6, 29] on main "**********" at bounding box center [334, 233] width 669 height 466
click at [22, 38] on p "Work Order" at bounding box center [23, 34] width 25 height 7
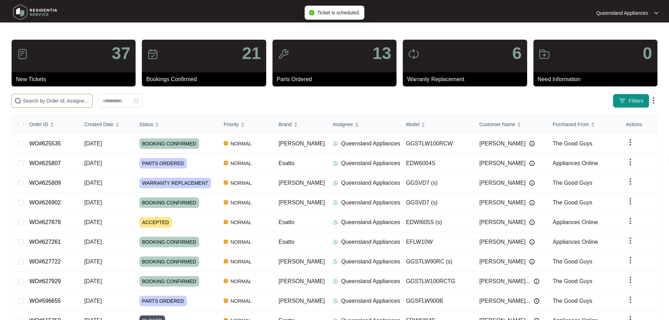
drag, startPoint x: 60, startPoint y: 90, endPoint x: 63, endPoint y: 101, distance: 11.5
click at [61, 96] on div "37 New Tickets 21 Bookings Confirmed 13 Parts Ordered 6 Warranty Replacement 0 …" at bounding box center [334, 196] width 646 height 314
click at [63, 103] on input "text" at bounding box center [56, 101] width 67 height 8
paste input "625124"
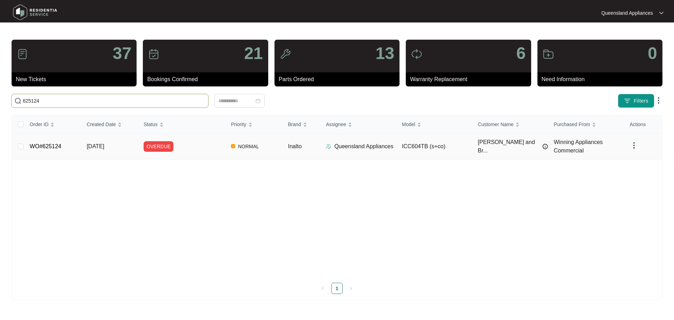
type input "625124"
click at [201, 146] on div "OVERDUE" at bounding box center [185, 146] width 82 height 11
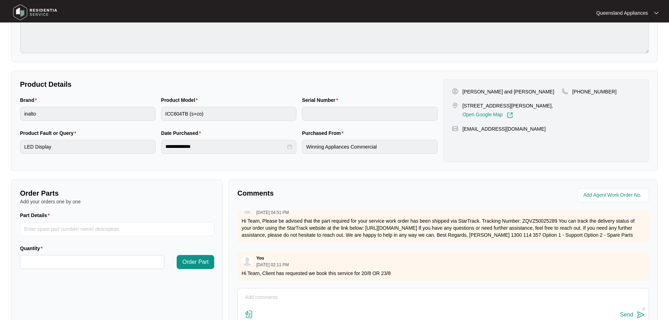
scroll to position [146, 0]
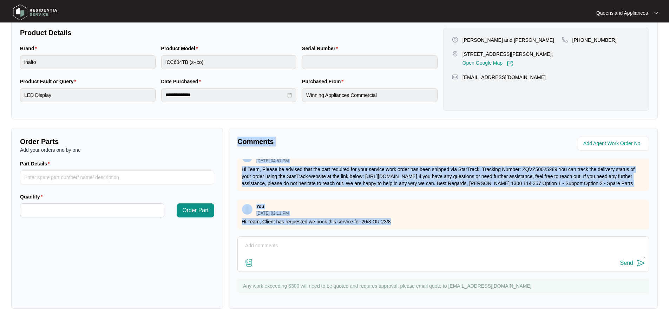
drag, startPoint x: 406, startPoint y: 214, endPoint x: 213, endPoint y: 199, distance: 193.0
click at [213, 199] on div "Order Parts Add your orders one by one Part Details Quantity Order Part Comment…" at bounding box center [334, 218] width 652 height 181
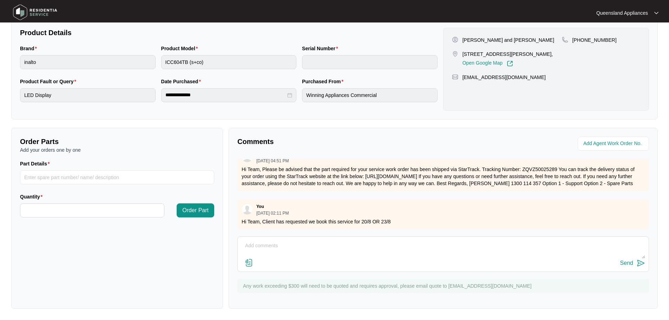
click at [347, 240] on textarea at bounding box center [443, 249] width 404 height 18
type textarea "Hi Team, Service is booked for [DATE]."
click at [634, 263] on button "Send" at bounding box center [632, 262] width 25 height 9
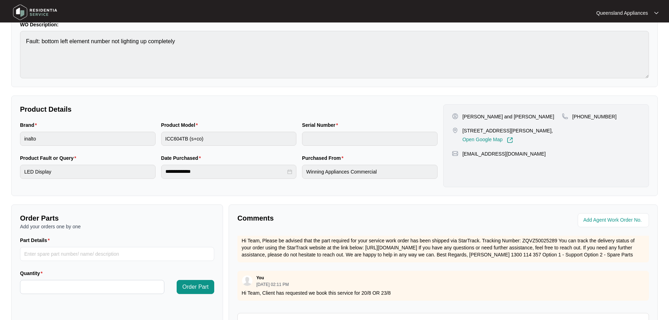
scroll to position [0, 0]
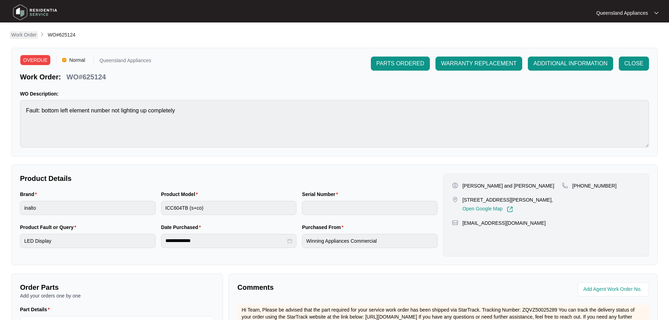
click at [18, 36] on p "Work Order" at bounding box center [23, 34] width 25 height 7
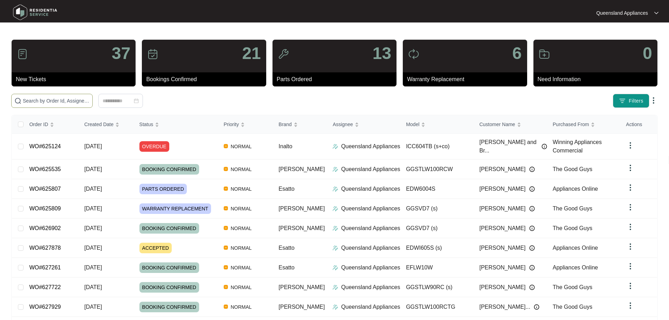
drag, startPoint x: 104, startPoint y: 93, endPoint x: 104, endPoint y: 96, distance: 3.6
click at [104, 95] on div "37 New Tickets 21 Bookings Confirmed 13 Parts Ordered 6 Warranty Replacement 0 …" at bounding box center [334, 199] width 646 height 320
click at [90, 101] on input "text" at bounding box center [56, 101] width 67 height 8
paste input "624229"
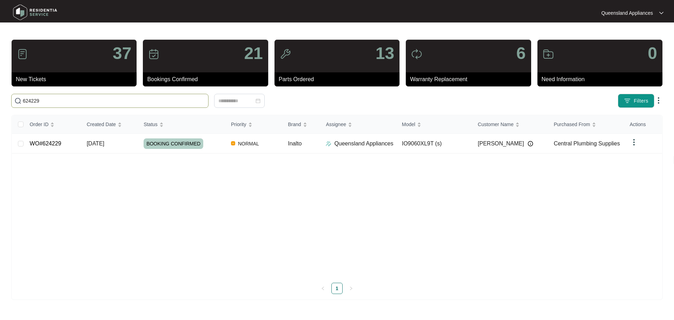
drag, startPoint x: 132, startPoint y: 104, endPoint x: 0, endPoint y: 101, distance: 131.7
click at [0, 101] on main "37 New Tickets 21 Bookings Confirmed 13 Parts Ordered 6 Warranty Replacement 0 …" at bounding box center [337, 160] width 674 height 320
paste input "1870"
type input "621870"
click at [134, 145] on td "[DATE]" at bounding box center [109, 144] width 57 height 20
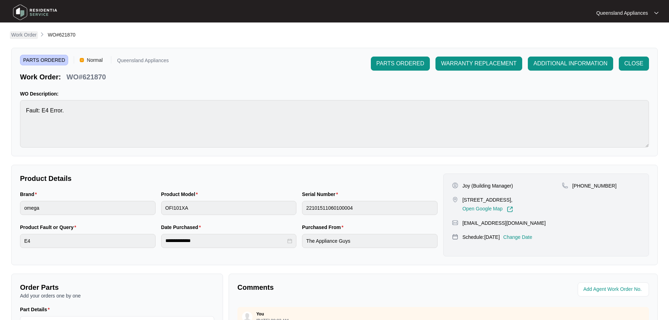
click at [26, 37] on p "Work Order" at bounding box center [23, 34] width 25 height 7
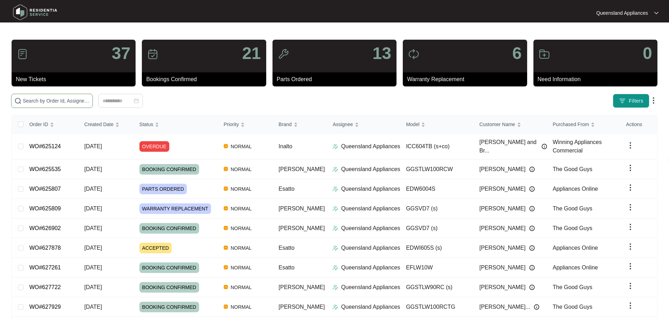
click at [61, 98] on input "text" at bounding box center [56, 101] width 67 height 8
paste input "620210"
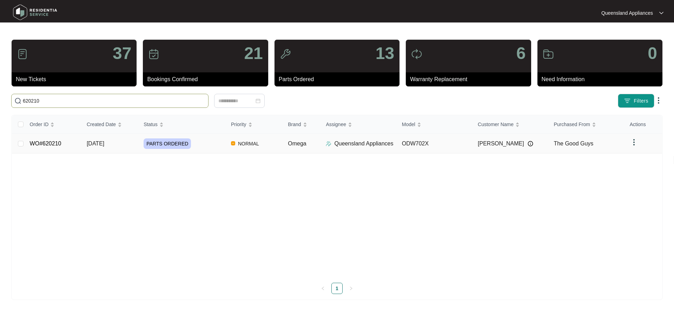
type input "620210"
click at [192, 143] on div "PARTS ORDERED" at bounding box center [185, 143] width 82 height 11
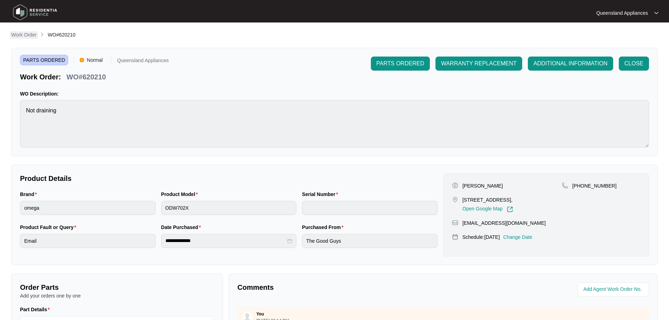
click at [36, 34] on p "Work Order" at bounding box center [23, 34] width 25 height 7
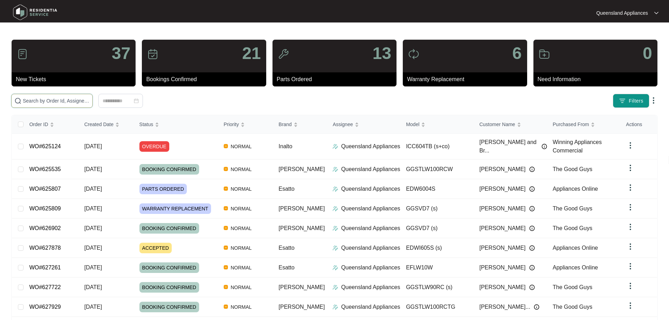
click at [65, 100] on input "text" at bounding box center [56, 101] width 67 height 8
paste input "615185"
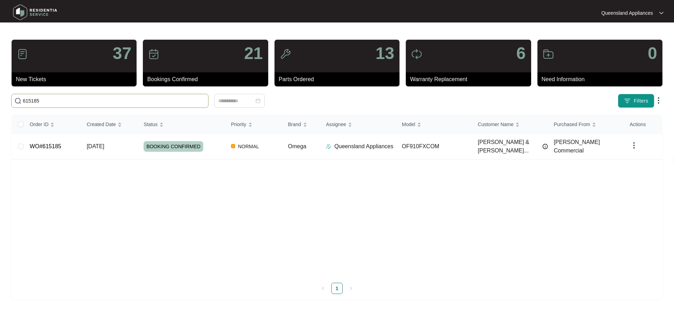
drag, startPoint x: 63, startPoint y: 102, endPoint x: 0, endPoint y: 93, distance: 63.5
click at [0, 93] on main "37 New Tickets 21 Bookings Confirmed 13 Parts Ordered 6 Warranty Replacement 0 …" at bounding box center [337, 160] width 674 height 320
paste input "2271"
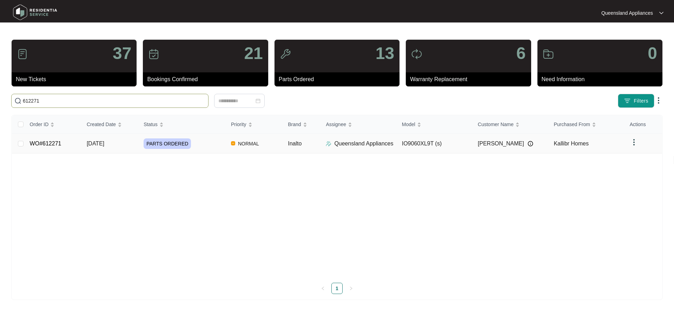
type input "612271"
click at [125, 146] on td "[DATE]" at bounding box center [109, 144] width 57 height 20
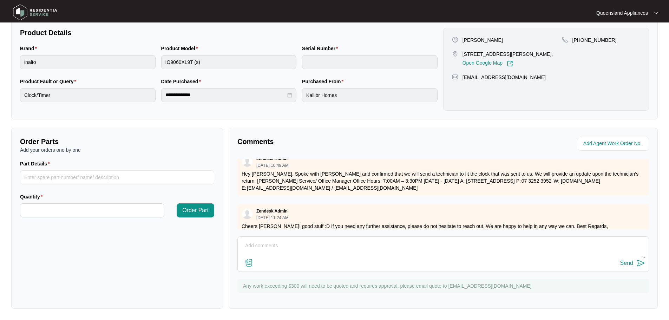
scroll to position [846, 0]
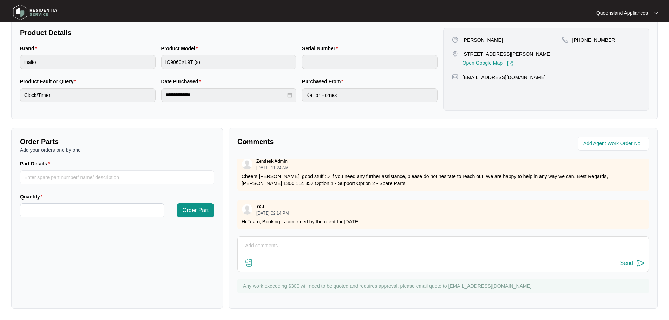
drag, startPoint x: 355, startPoint y: 215, endPoint x: 446, endPoint y: 212, distance: 91.7
click at [446, 218] on p "Hi Team, Booking is confirmed by the client for [DATE]" at bounding box center [443, 221] width 403 height 7
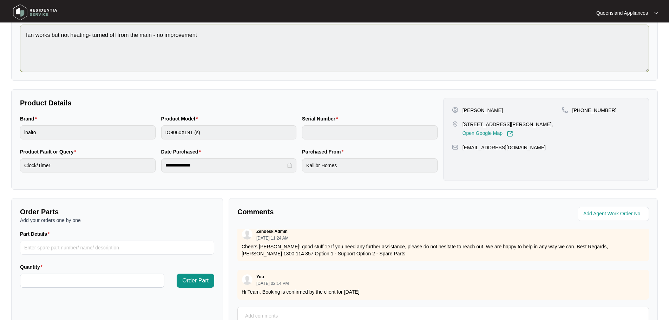
scroll to position [0, 0]
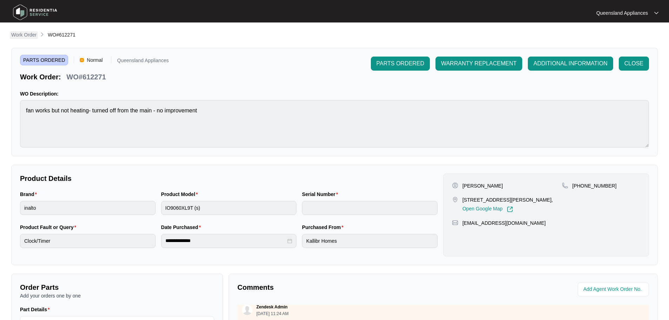
click at [26, 35] on p "Work Order" at bounding box center [23, 34] width 25 height 7
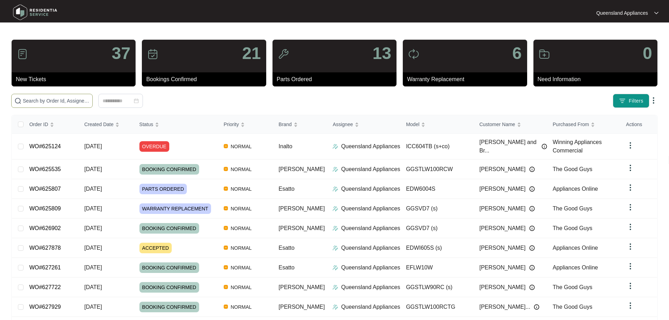
click at [72, 97] on span at bounding box center [51, 101] width 81 height 14
click at [70, 100] on input "text" at bounding box center [56, 101] width 67 height 8
paste input "597382"
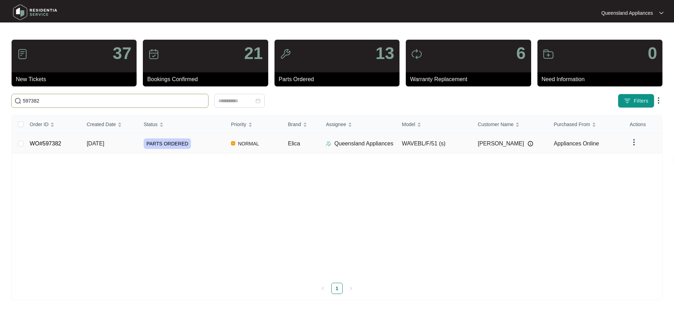
type input "597382"
click at [131, 149] on td "[DATE]" at bounding box center [109, 144] width 57 height 20
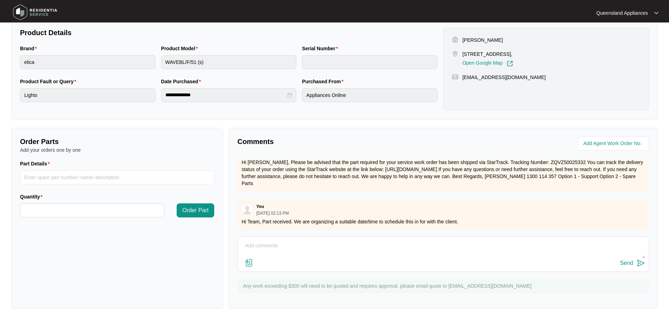
scroll to position [460, 0]
drag, startPoint x: 294, startPoint y: 218, endPoint x: 534, endPoint y: 234, distance: 241.0
click at [534, 234] on div "Comments Zendesk Admin [DATE] 12:54 PM Hey Team, Can we please have the below s…" at bounding box center [443, 218] width 429 height 181
click at [518, 212] on div "You [DATE] 02:13 PM Hi Team, Part received. We are organizing a suitable date/t…" at bounding box center [442, 214] width 411 height 30
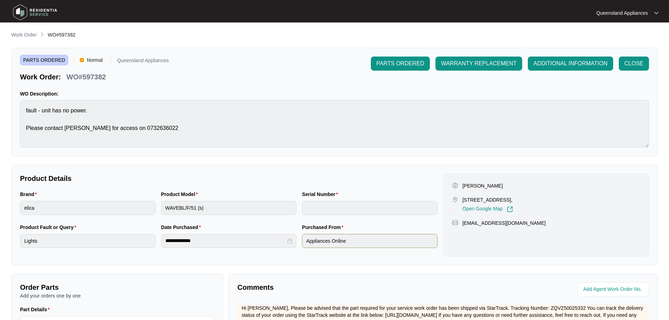
scroll to position [146, 0]
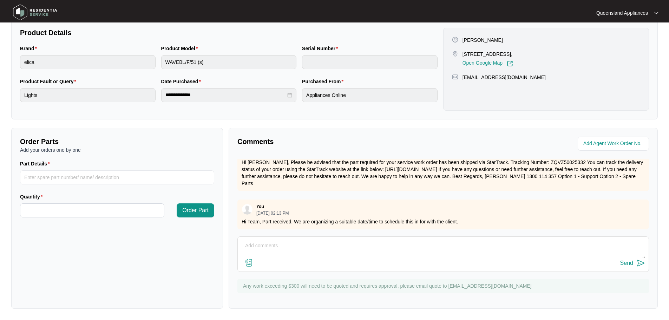
click at [363, 249] on textarea at bounding box center [443, 249] width 404 height 18
type textarea "Hi Team, This service is booked for [DATE], confirmed by the tenant."
click at [627, 263] on div "Send" at bounding box center [626, 263] width 13 height 6
